Goal: Find specific page/section: Find specific page/section

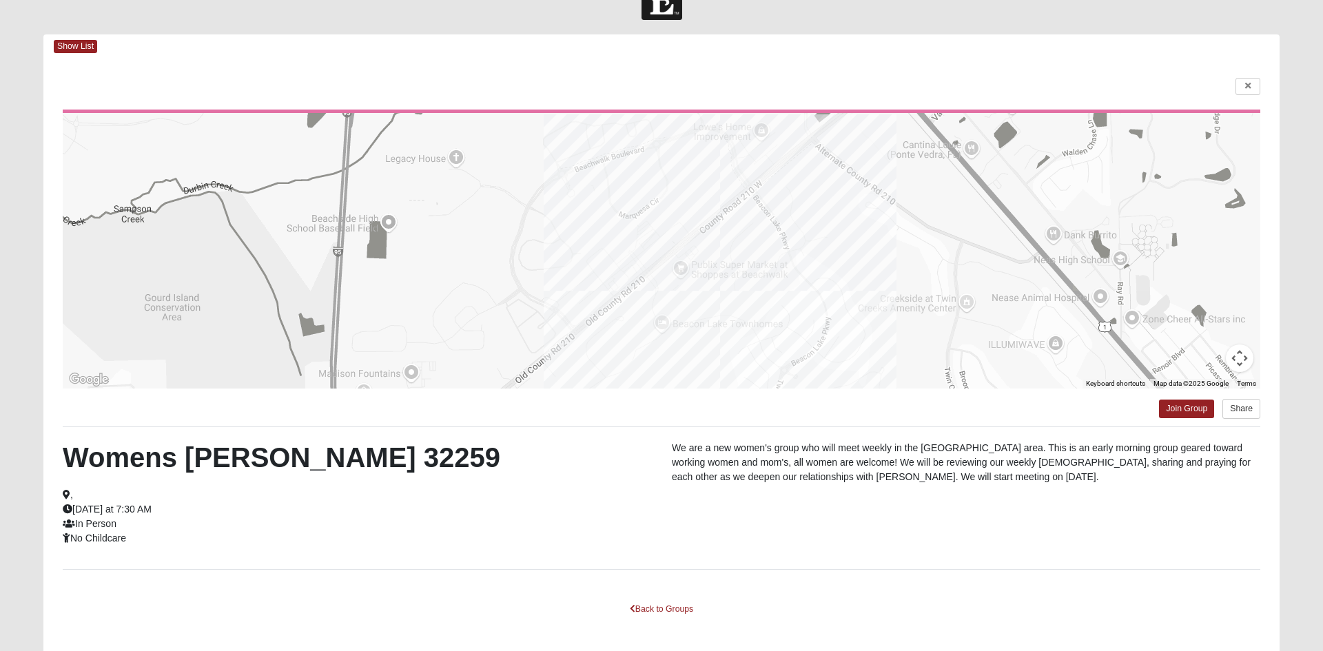
scroll to position [31, 0]
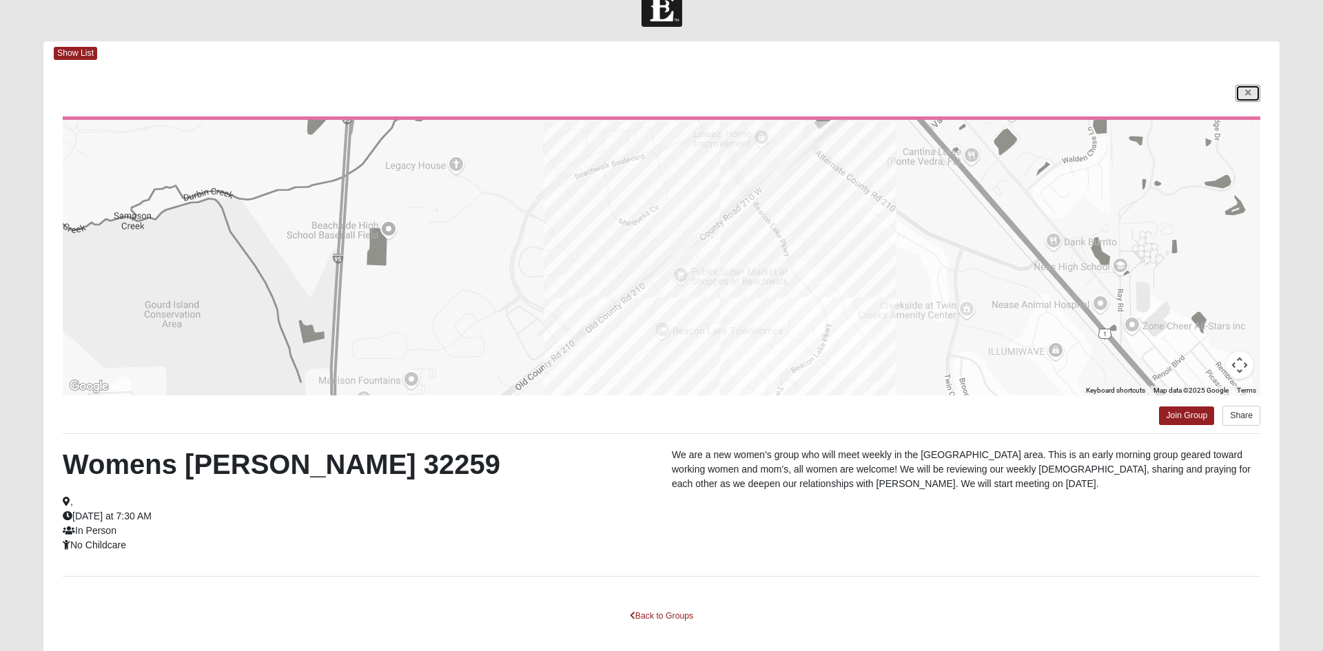
click at [1247, 94] on icon at bounding box center [1248, 93] width 6 height 8
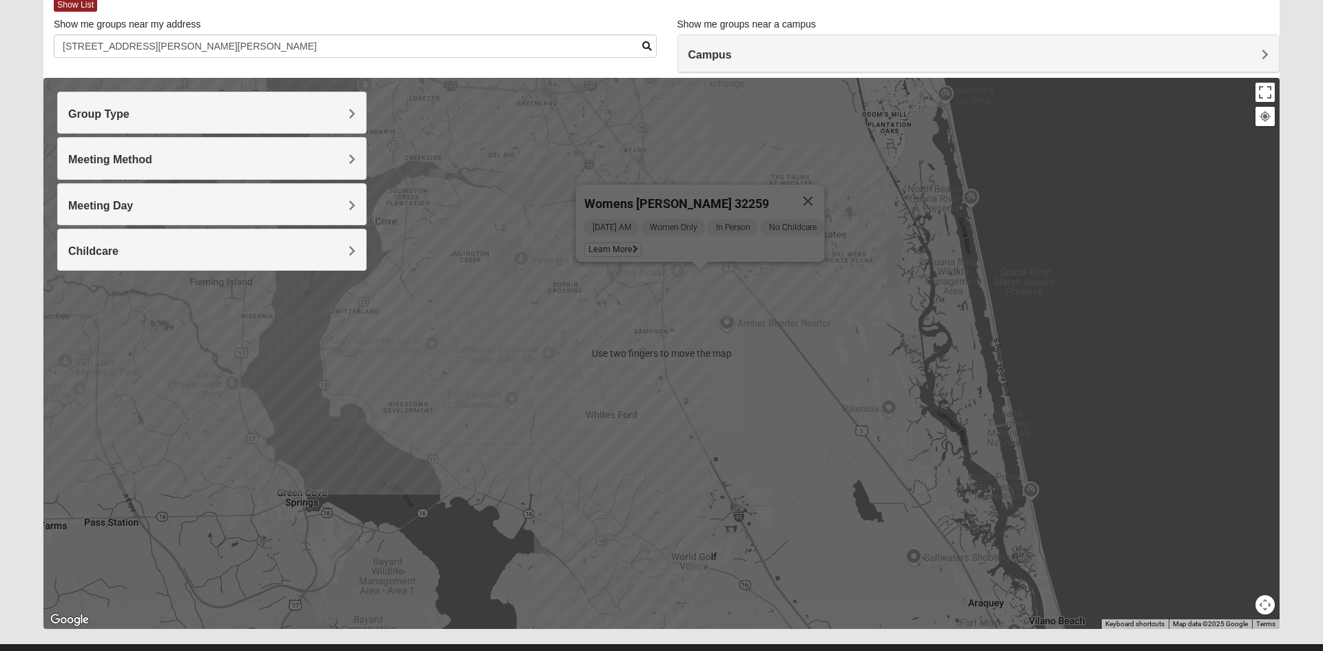
scroll to position [81, 0]
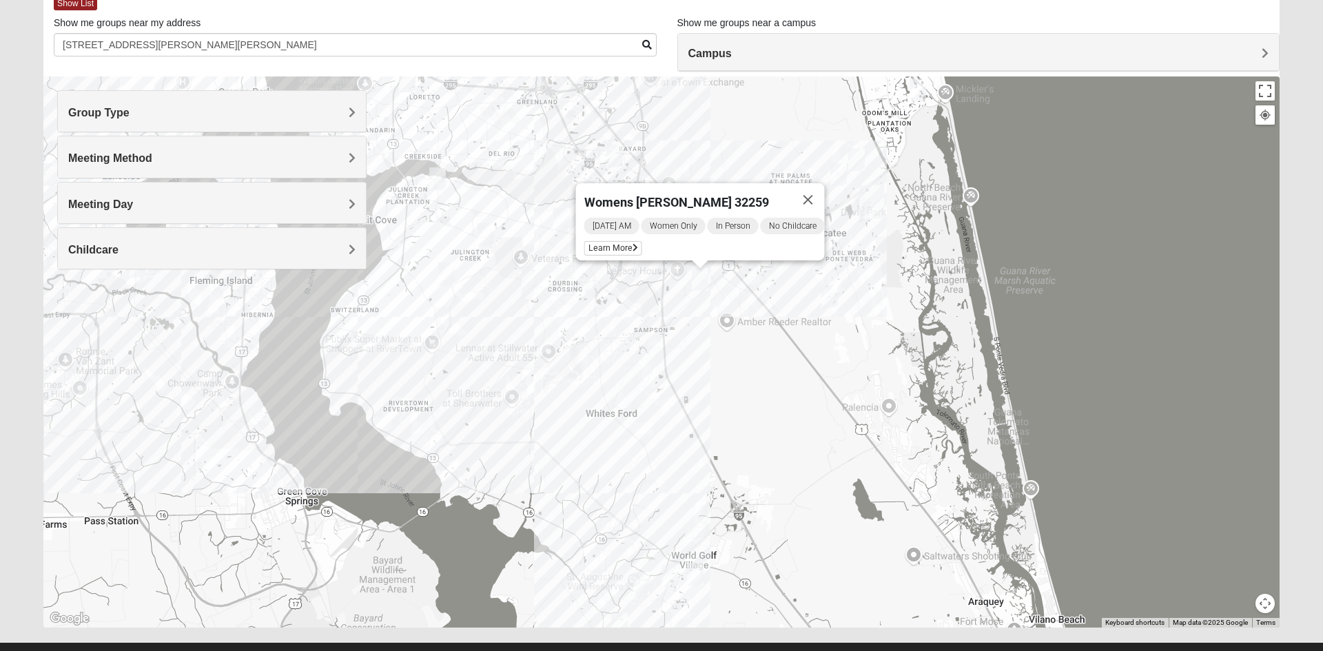
click at [201, 116] on h4 "Group Type" at bounding box center [211, 112] width 287 height 13
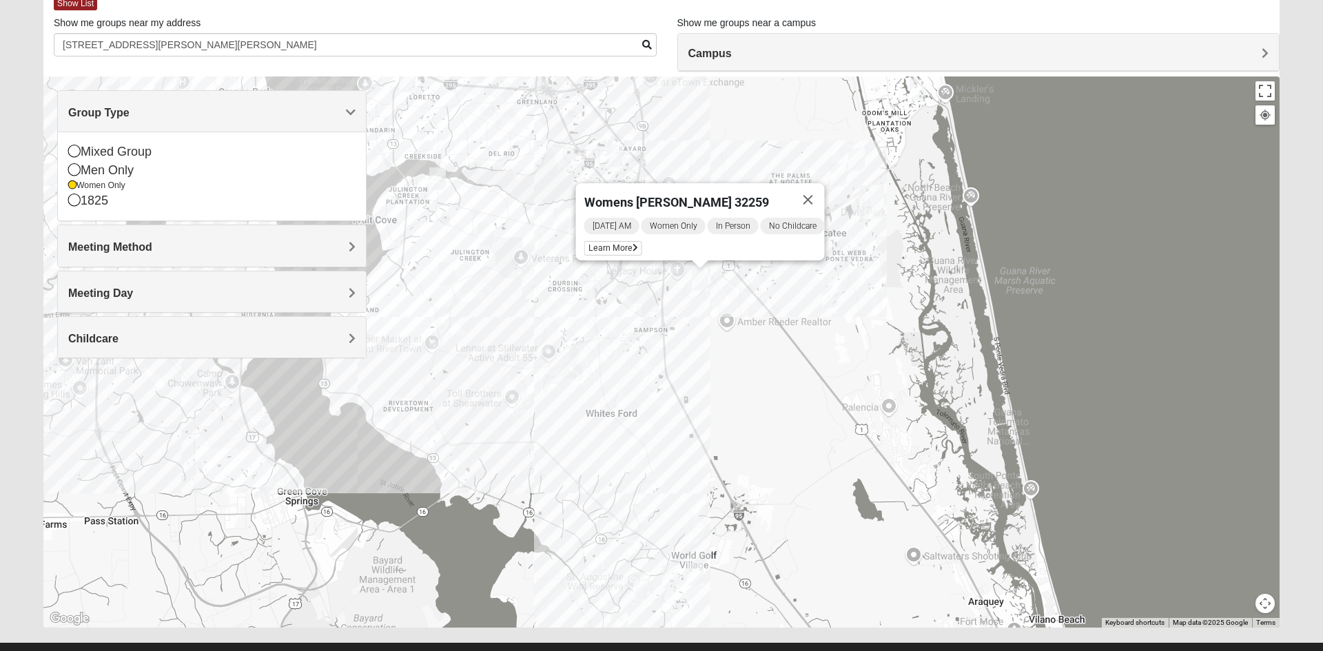
click at [78, 150] on icon at bounding box center [74, 151] width 12 height 12
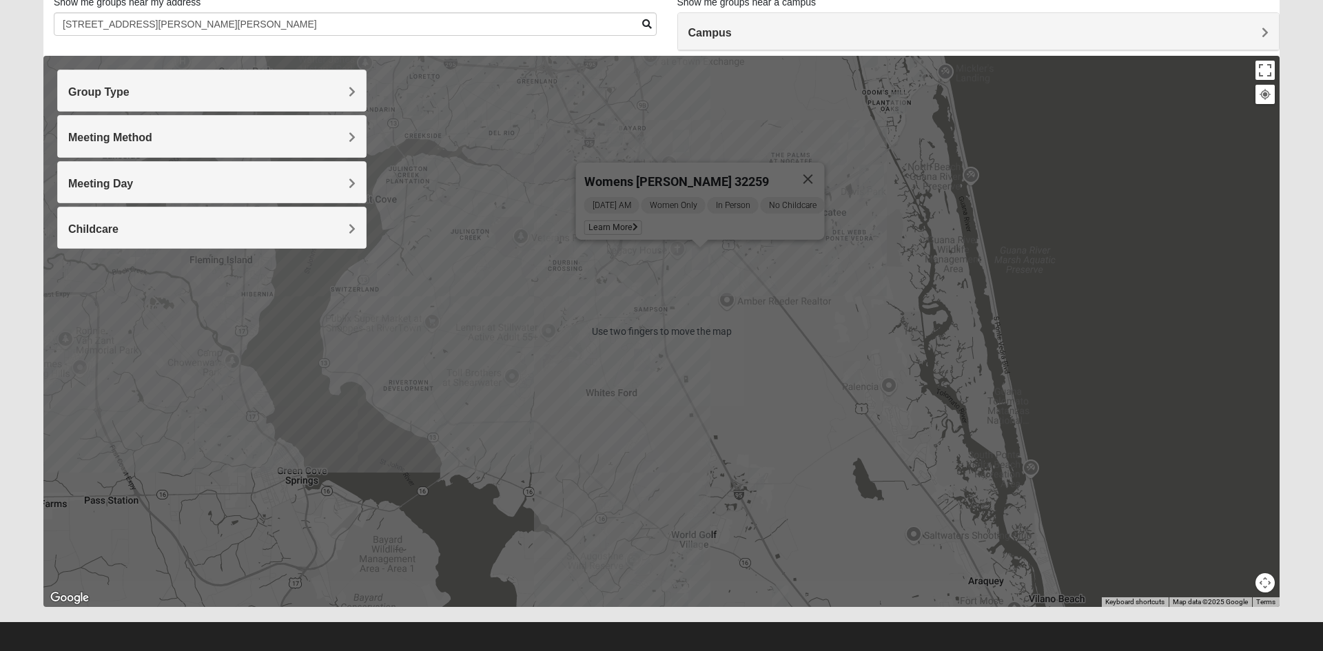
scroll to position [108, 0]
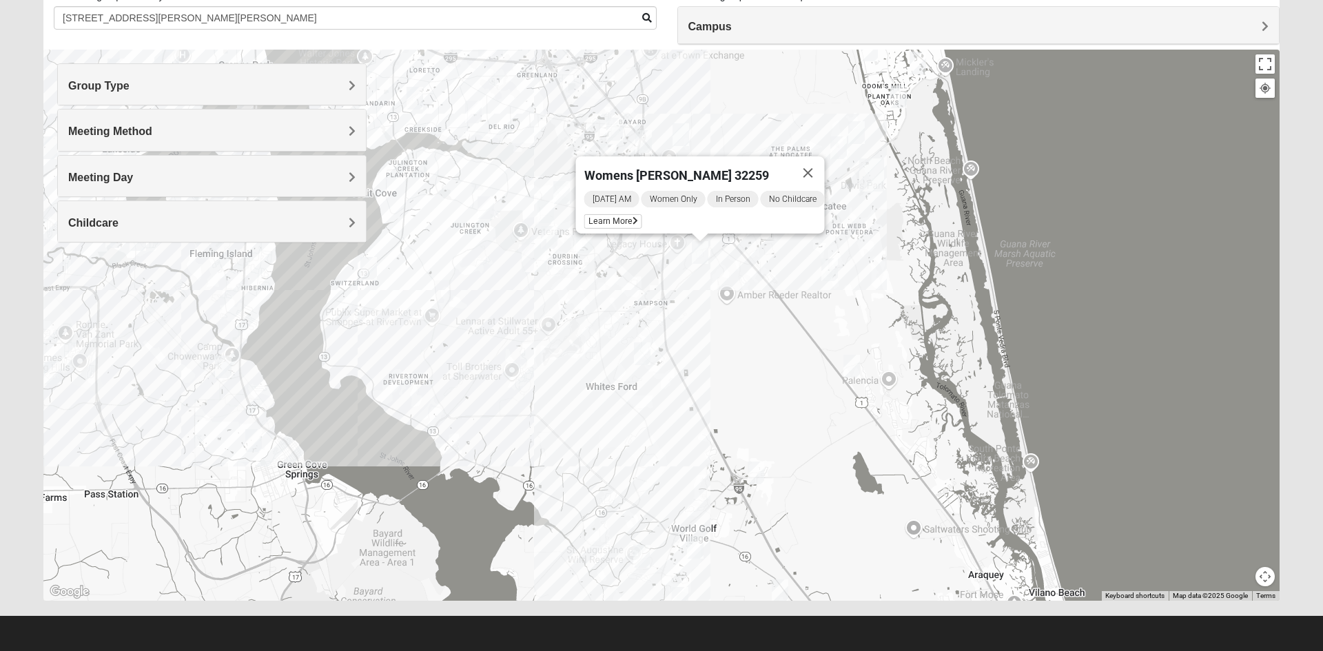
click at [813, 169] on button "Close" at bounding box center [808, 172] width 33 height 33
click at [171, 89] on h4 "Group Type" at bounding box center [211, 85] width 287 height 13
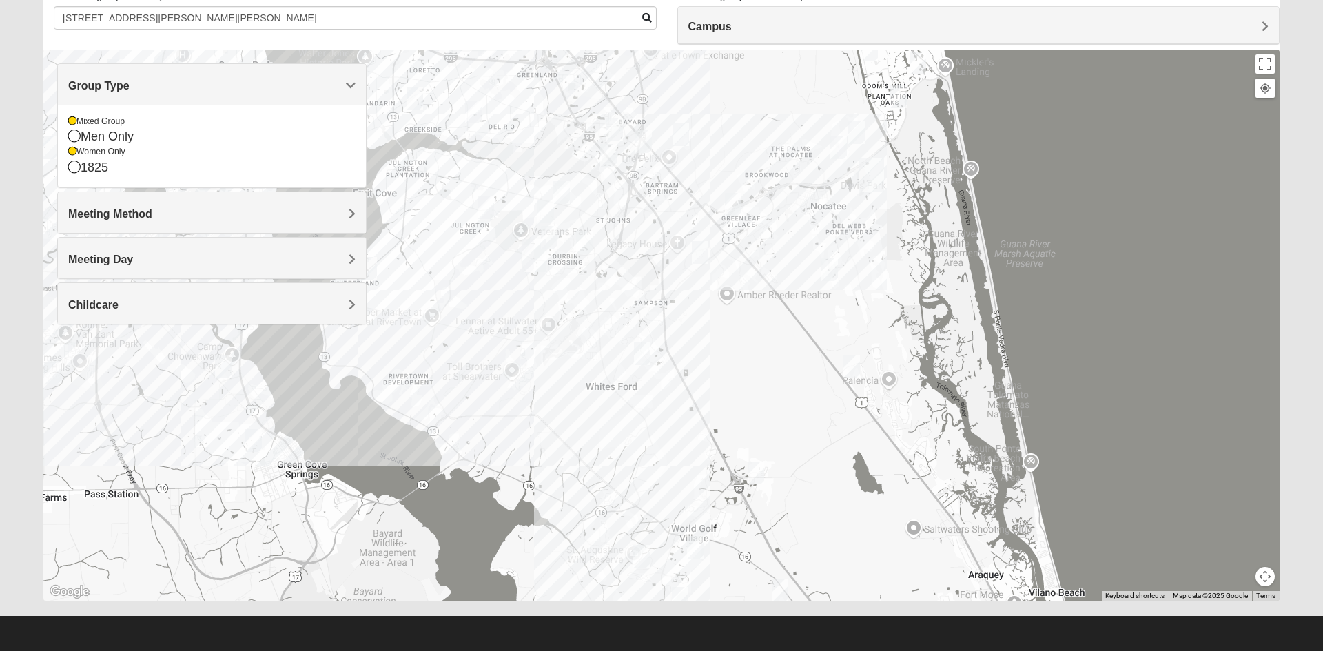
click at [72, 154] on icon at bounding box center [72, 151] width 8 height 8
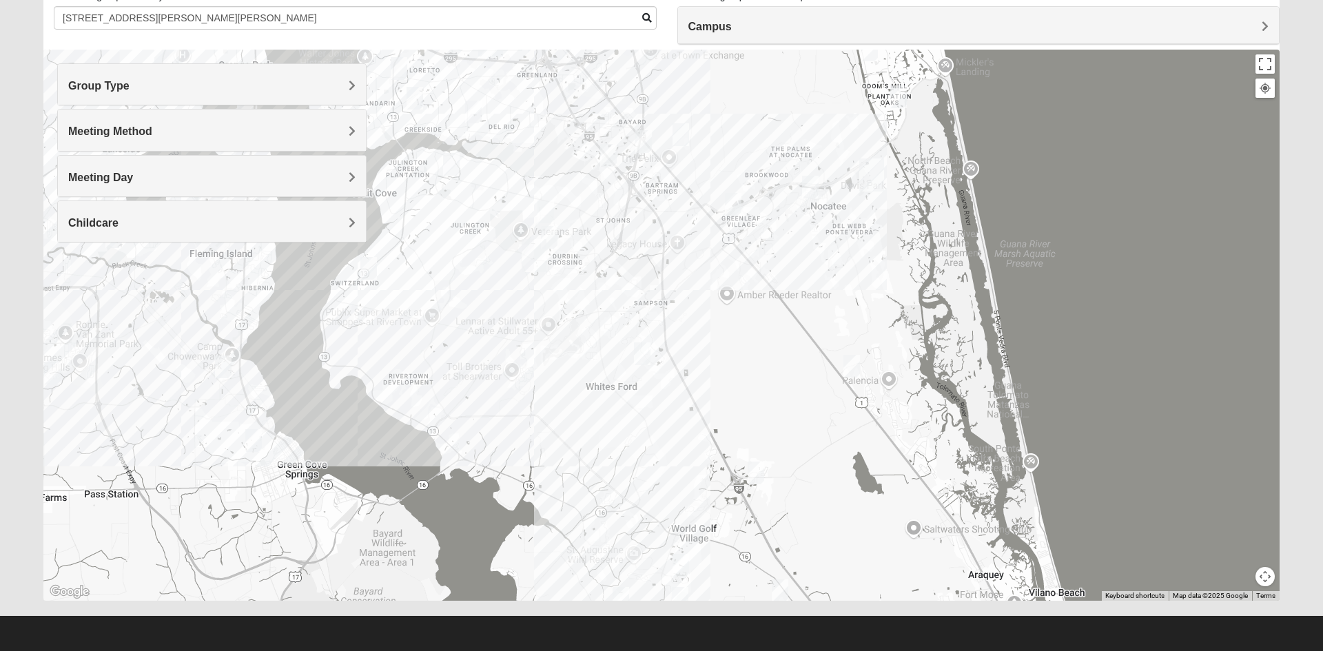
click at [83, 156] on div "Meeting Day" at bounding box center [212, 176] width 308 height 41
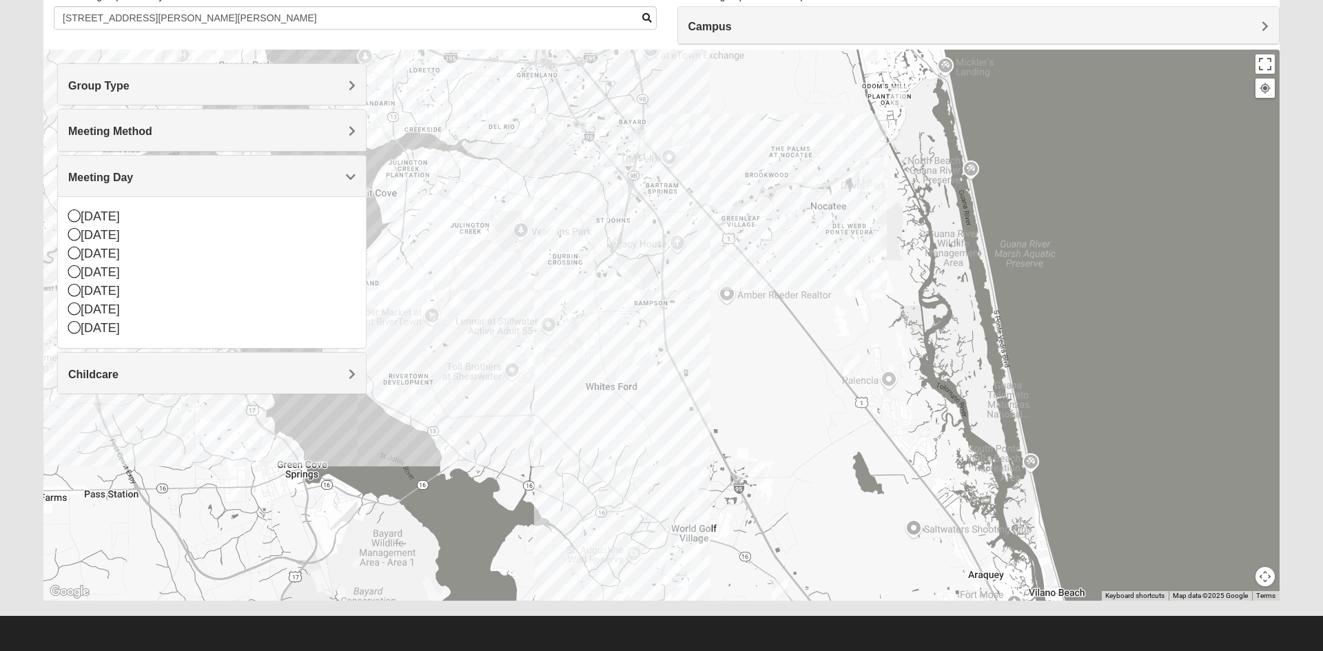
click at [163, 138] on h4 "Meeting Method" at bounding box center [211, 131] width 287 height 13
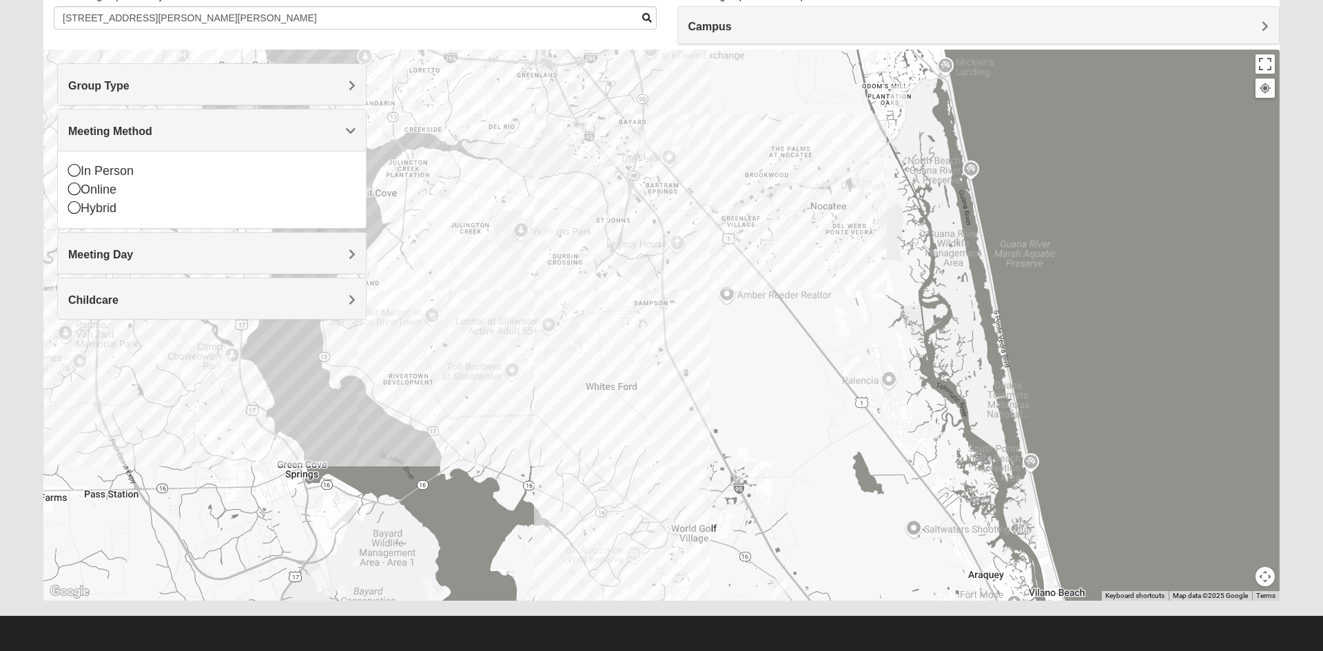
click at [107, 256] on span "Meeting Day" at bounding box center [100, 255] width 65 height 12
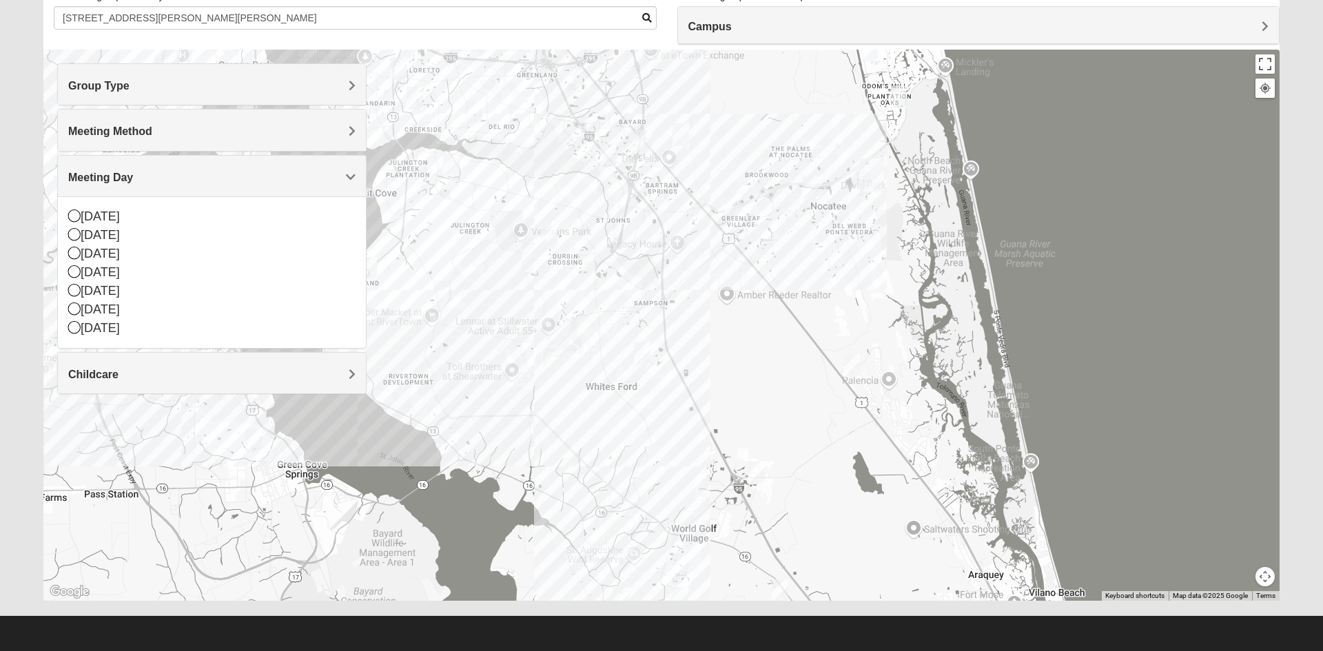
click at [124, 87] on span "Group Type" at bounding box center [98, 86] width 61 height 12
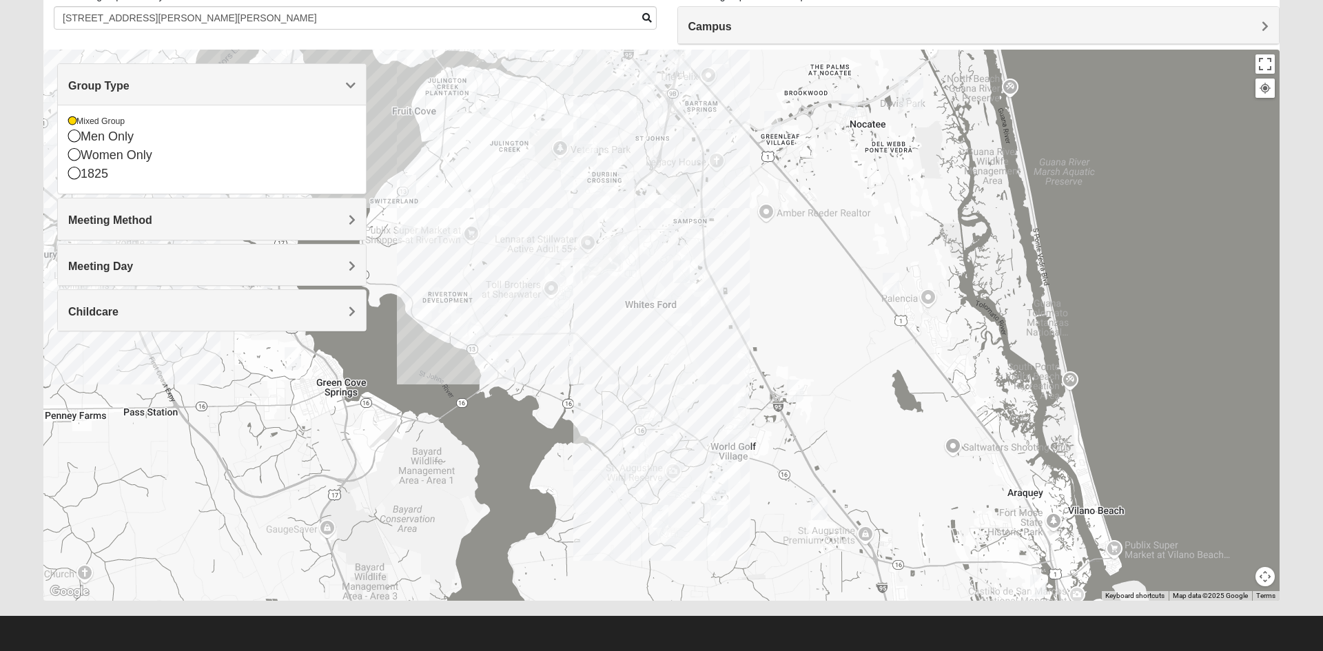
click at [493, 187] on div at bounding box center [661, 325] width 1236 height 551
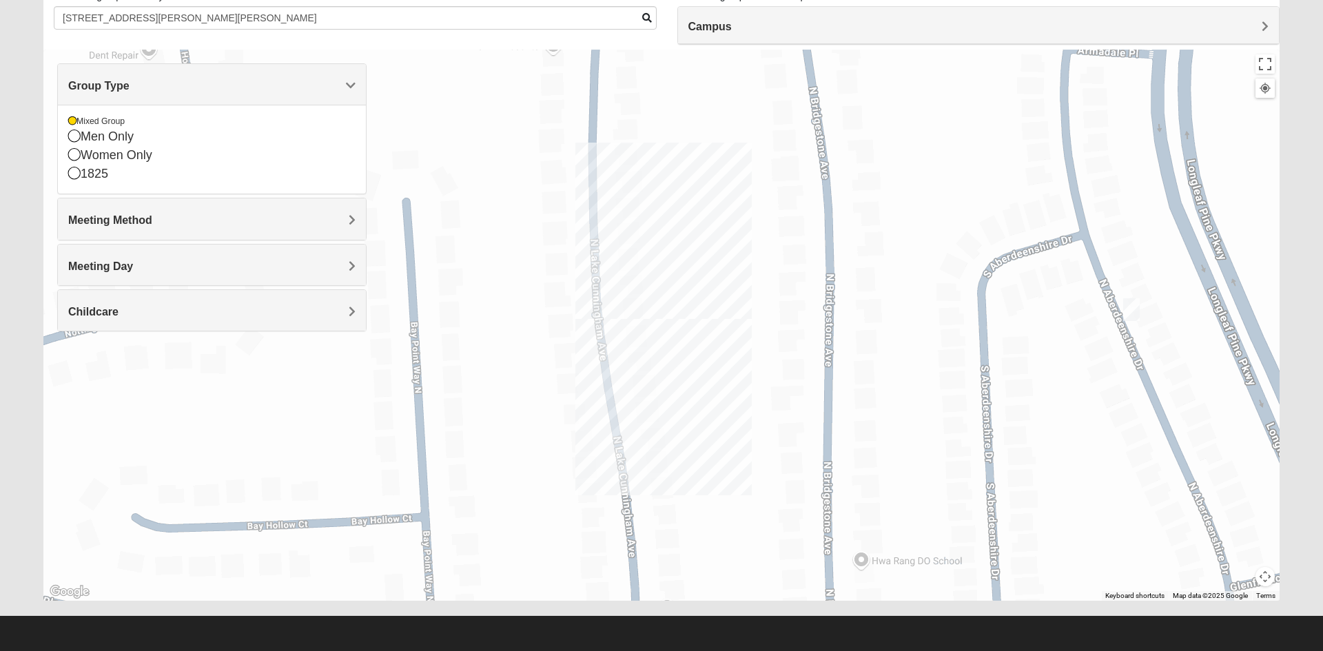
click at [1261, 30] on h4 "Campus" at bounding box center [978, 26] width 581 height 13
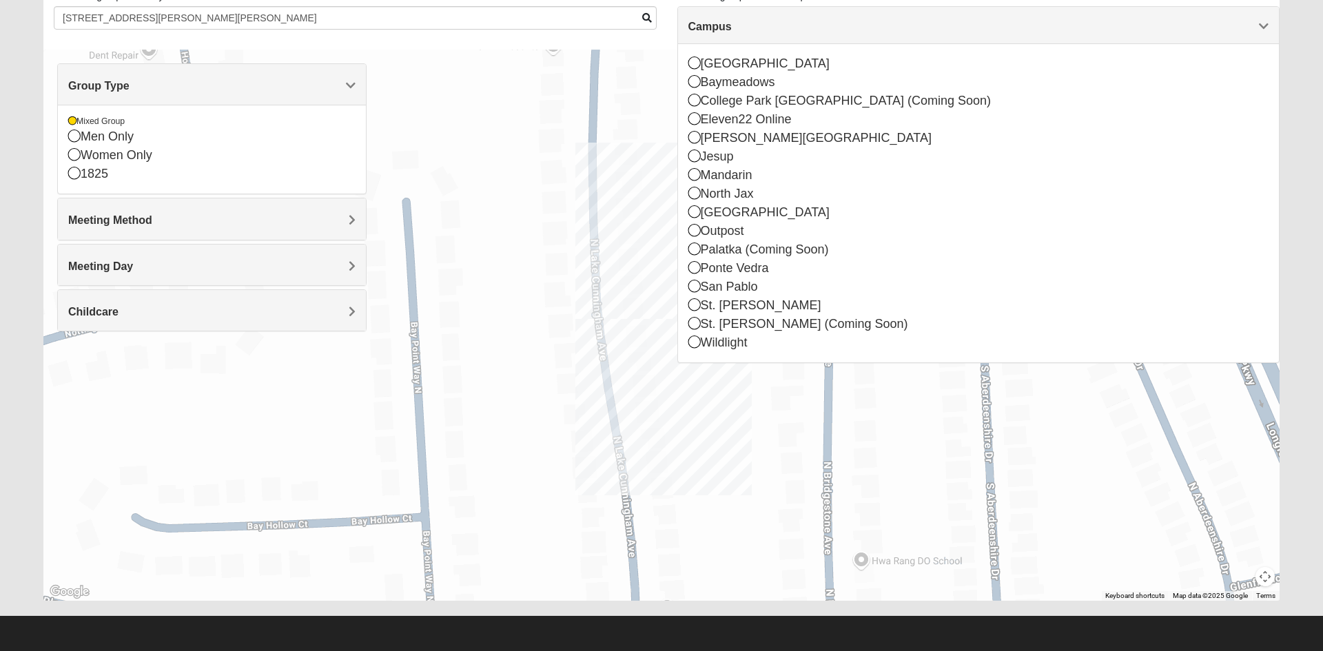
click at [527, 407] on div at bounding box center [661, 325] width 1236 height 551
click at [705, 307] on div "St. [PERSON_NAME]" at bounding box center [978, 305] width 581 height 19
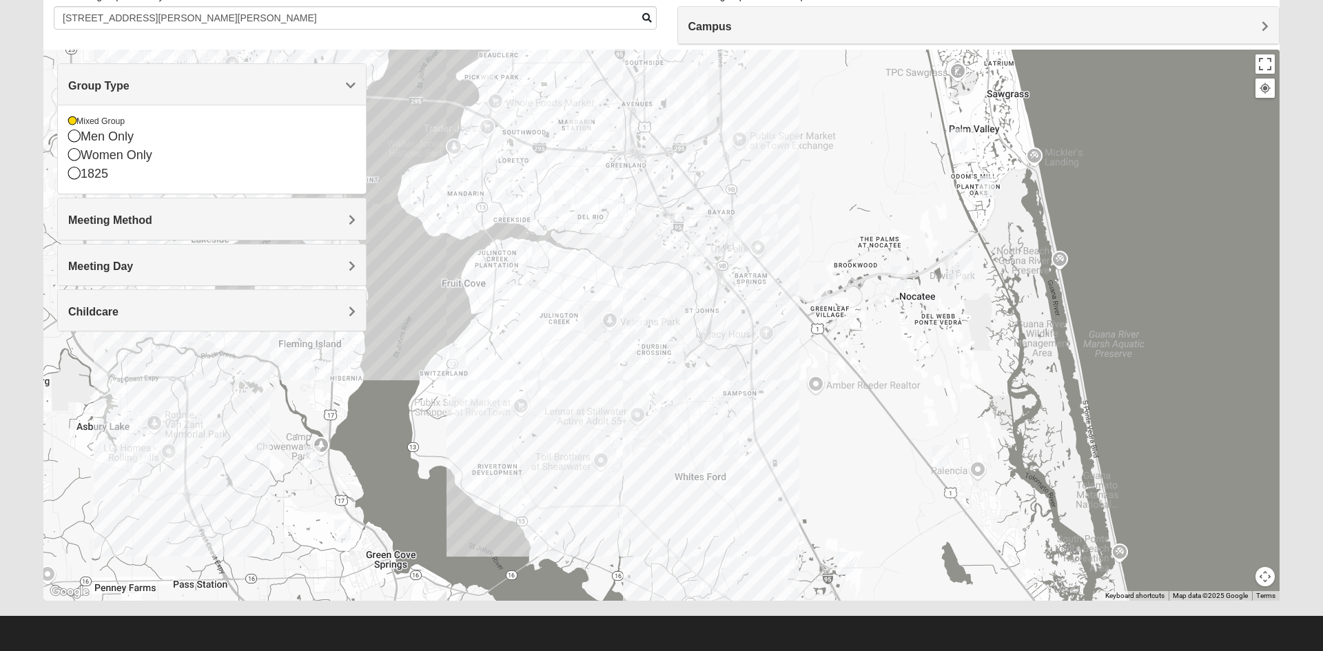
click at [950, 390] on div at bounding box center [661, 325] width 1236 height 551
click at [1165, 337] on div at bounding box center [661, 325] width 1236 height 551
